Goal: Information Seeking & Learning: Learn about a topic

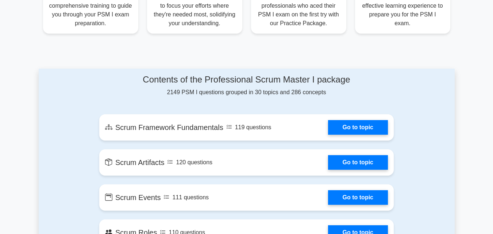
scroll to position [323, 0]
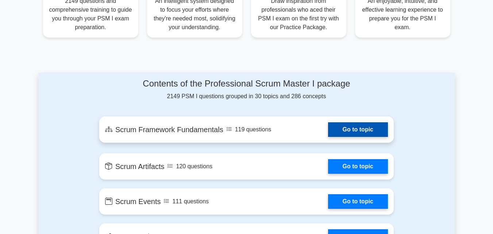
click at [386, 130] on link "Go to topic" at bounding box center [358, 129] width 60 height 15
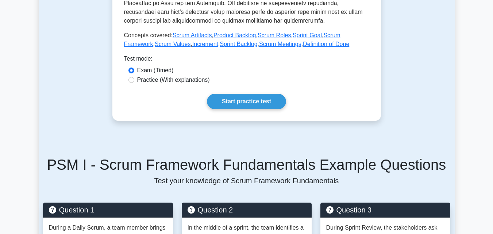
scroll to position [360, 0]
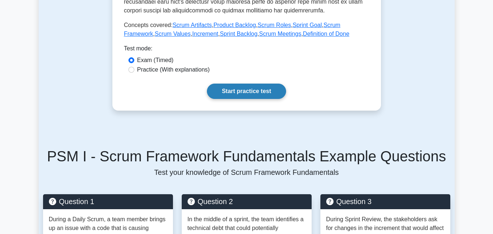
click at [271, 85] on link "Start practice test" at bounding box center [246, 91] width 79 height 15
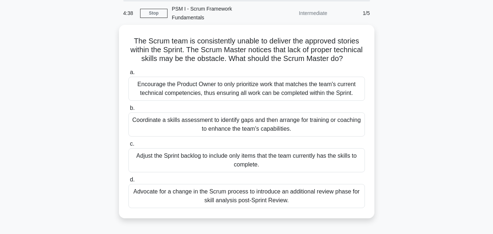
scroll to position [27, 0]
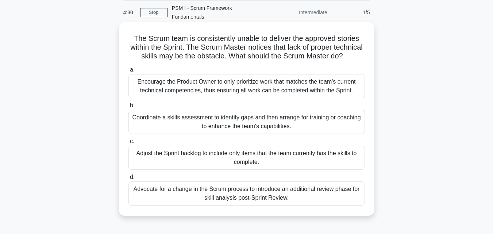
click at [324, 119] on div "Coordinate a skills assessment to identify gaps and then arrange for training o…" at bounding box center [247, 122] width 237 height 24
click at [129, 108] on input "b. Coordinate a skills assessment to identify gaps and then arrange for trainin…" at bounding box center [129, 105] width 0 height 5
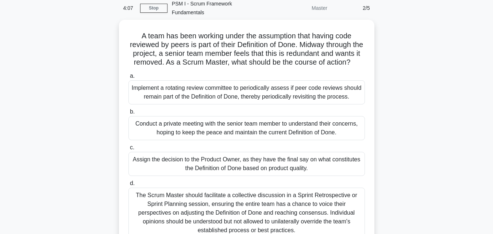
scroll to position [35, 0]
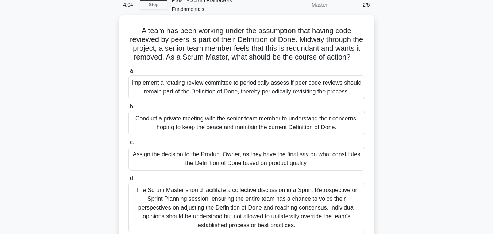
click at [318, 211] on div "The Scrum Master should facilitate a collective discussion in a Sprint Retrospe…" at bounding box center [247, 208] width 237 height 50
click at [129, 181] on input "d. The Scrum Master should facilitate a collective discussion in a Sprint Retro…" at bounding box center [129, 178] width 0 height 5
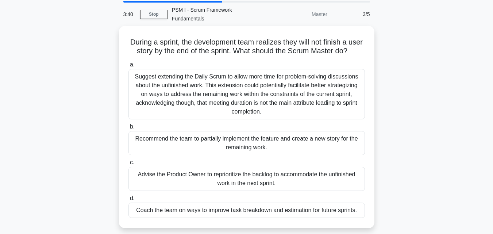
scroll to position [26, 0]
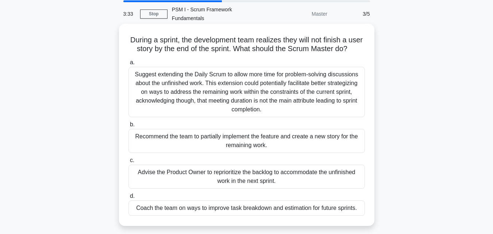
click at [326, 176] on div "Advise the Product Owner to reprioritize the backlog to accommodate the unfinis…" at bounding box center [247, 177] width 237 height 24
click at [129, 163] on input "c. Advise the Product Owner to reprioritize the backlog to accommodate the unfi…" at bounding box center [129, 160] width 0 height 5
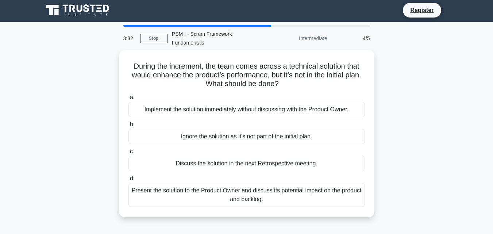
scroll to position [0, 0]
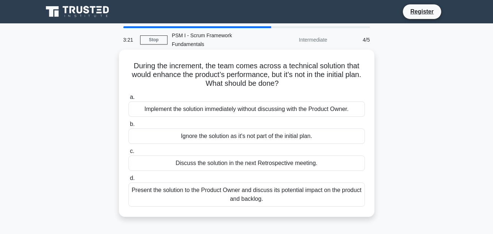
click at [255, 186] on div "Present the solution to the Product Owner and discuss its potential impact on t…" at bounding box center [247, 195] width 237 height 24
click at [129, 181] on input "d. Present the solution to the Product Owner and discuss its potential impact o…" at bounding box center [129, 178] width 0 height 5
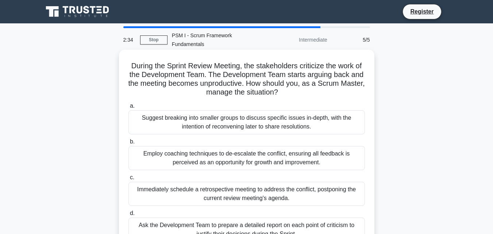
click at [260, 146] on div "Employ coaching techniques to de-escalate the conflict, ensuring all feedback i…" at bounding box center [247, 158] width 237 height 24
click at [129, 141] on input "b. Employ coaching techniques to de-escalate the conflict, ensuring all feedbac…" at bounding box center [129, 142] width 0 height 5
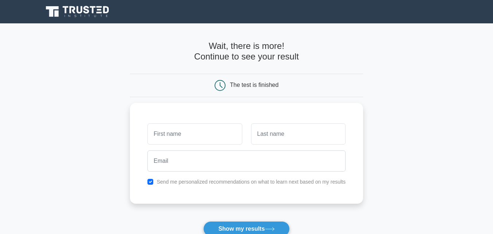
click at [258, 226] on button "Show my results" at bounding box center [246, 228] width 86 height 15
